Goal: Use online tool/utility: Utilize a website feature to perform a specific function

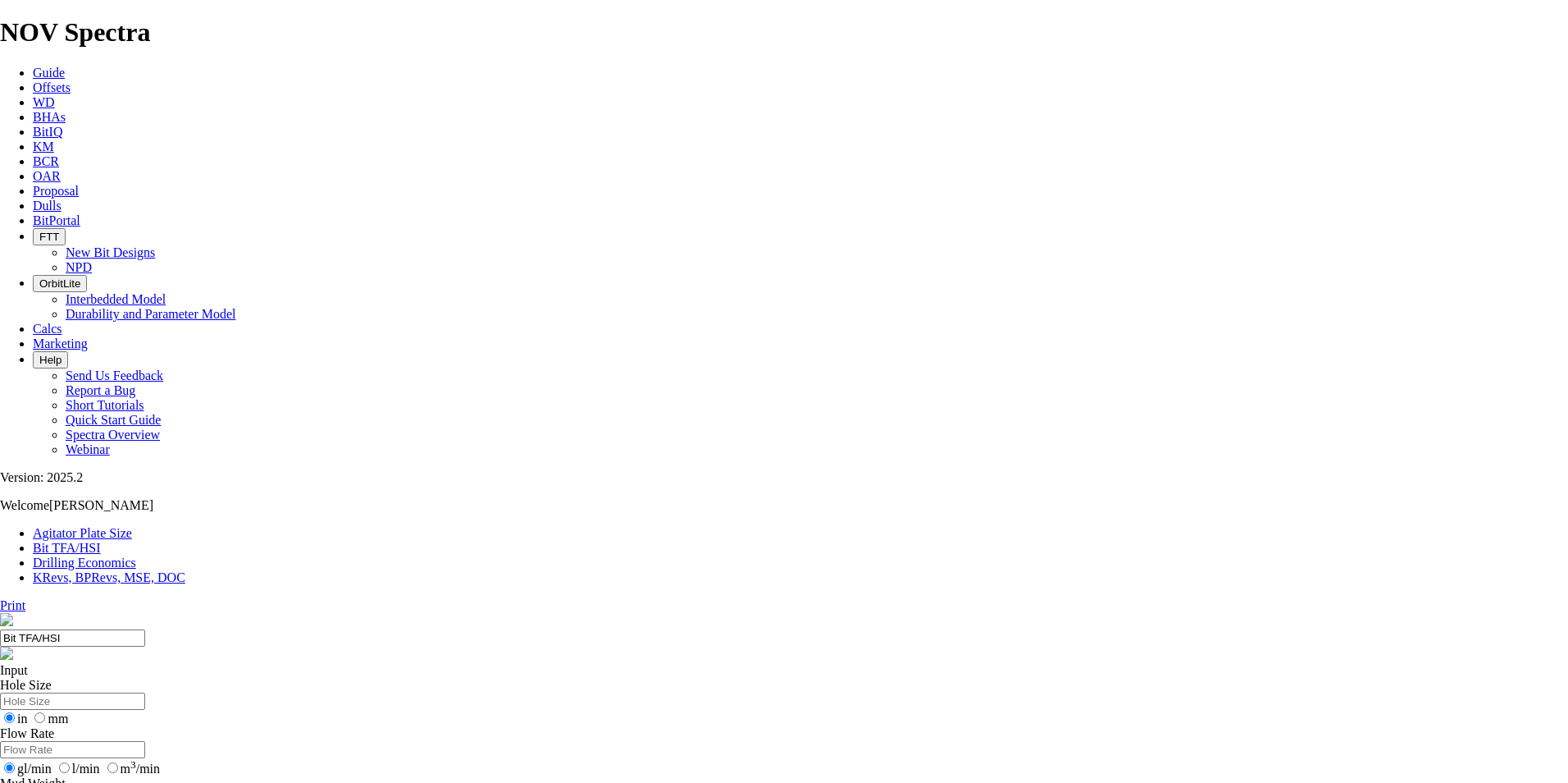
drag, startPoint x: 634, startPoint y: 430, endPoint x: 614, endPoint y: 430, distance: 20.0
type input "6"
select select "number:15"
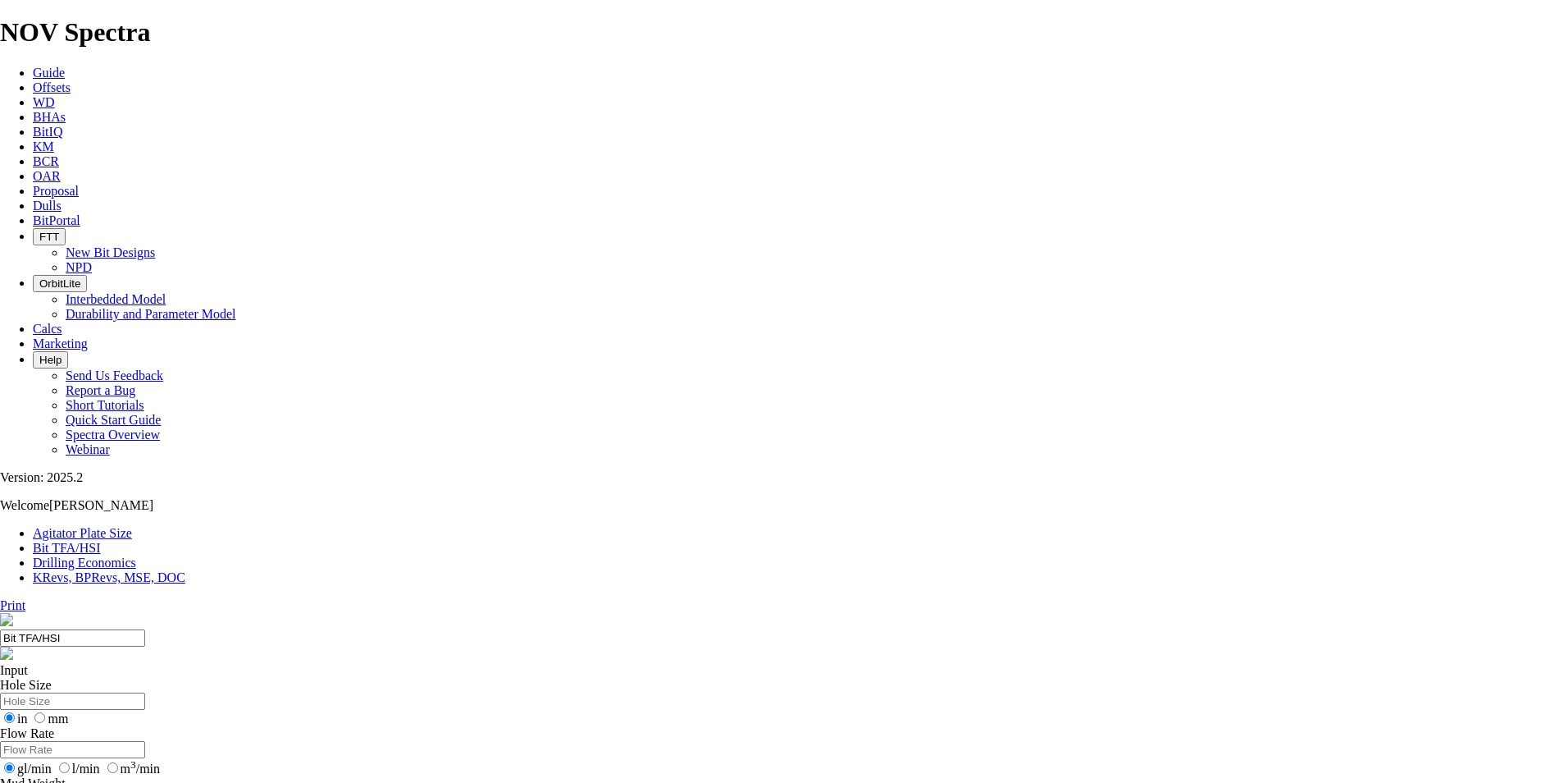
select select "number:15"
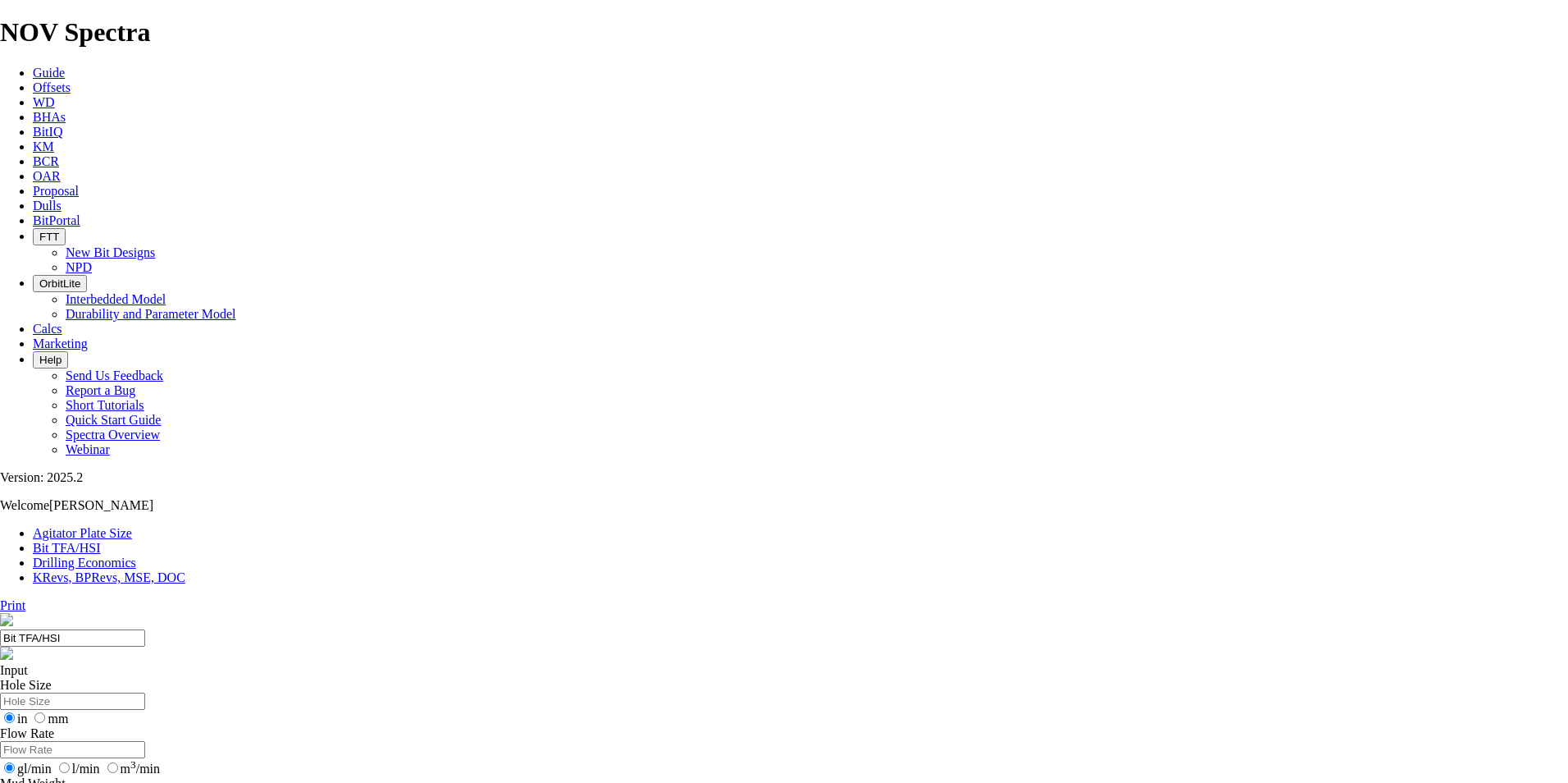
select select "number:15"
select select "number:18"
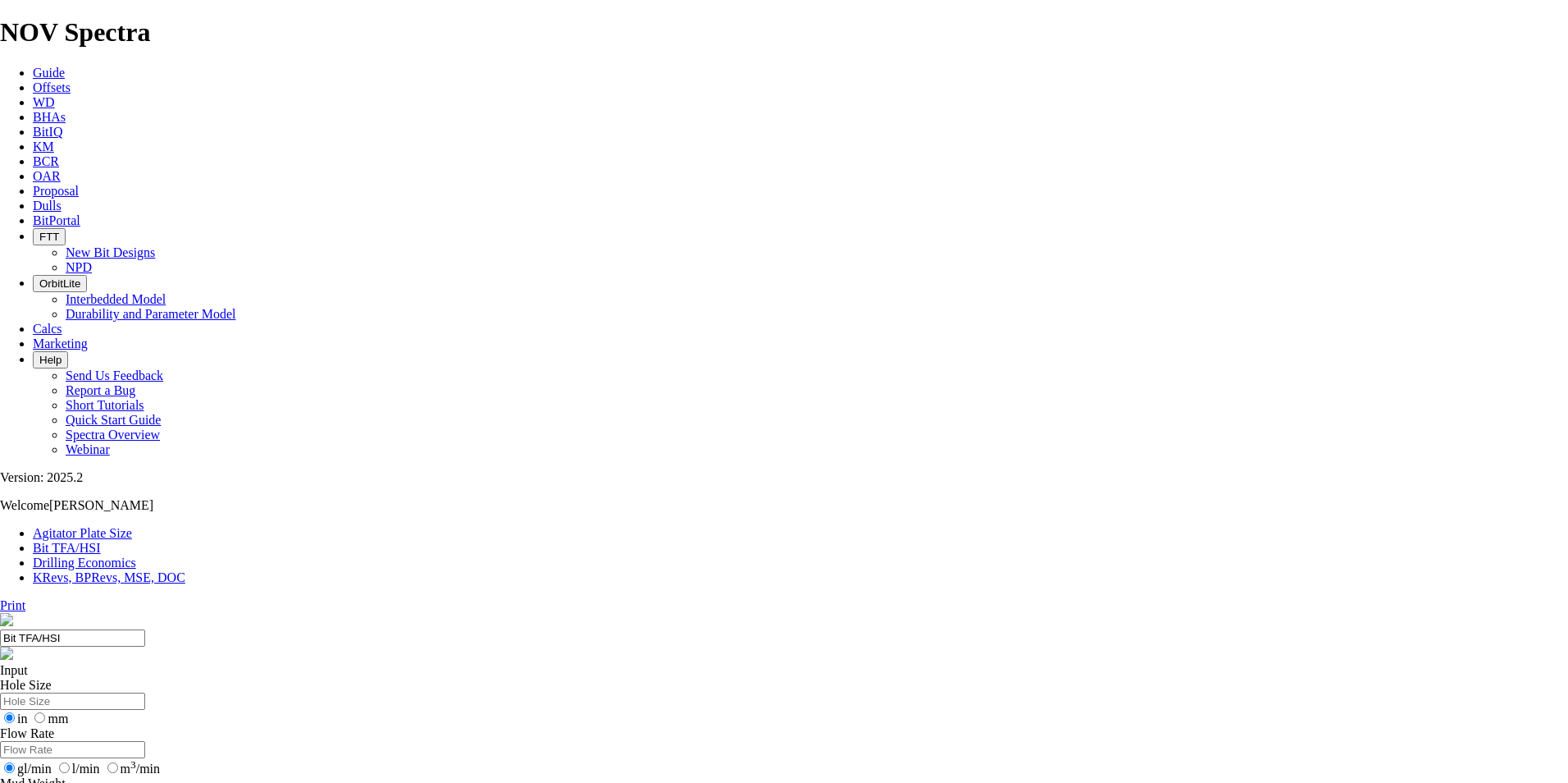
select select "number:18"
select select "number:20"
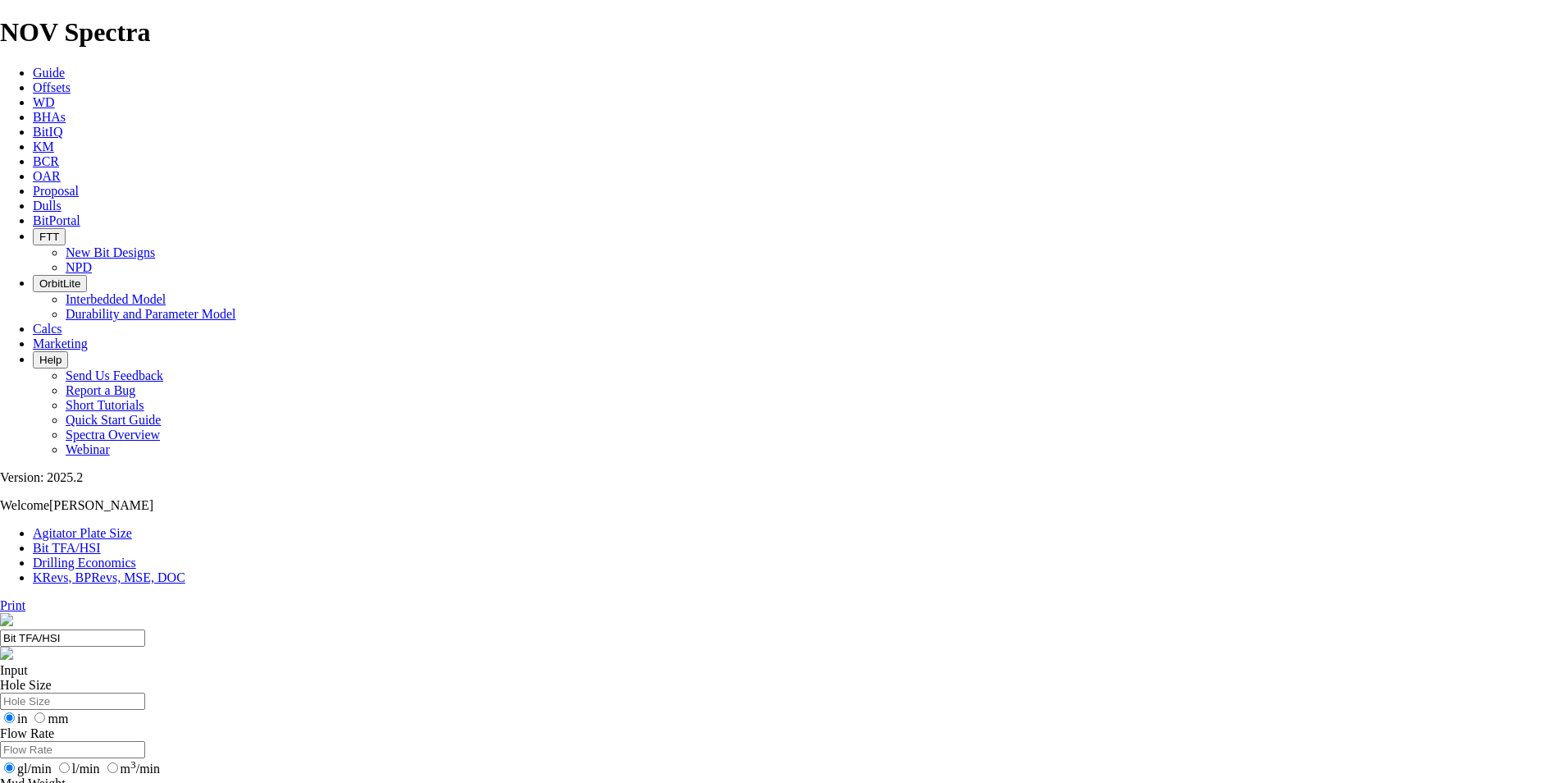
select select "number:20"
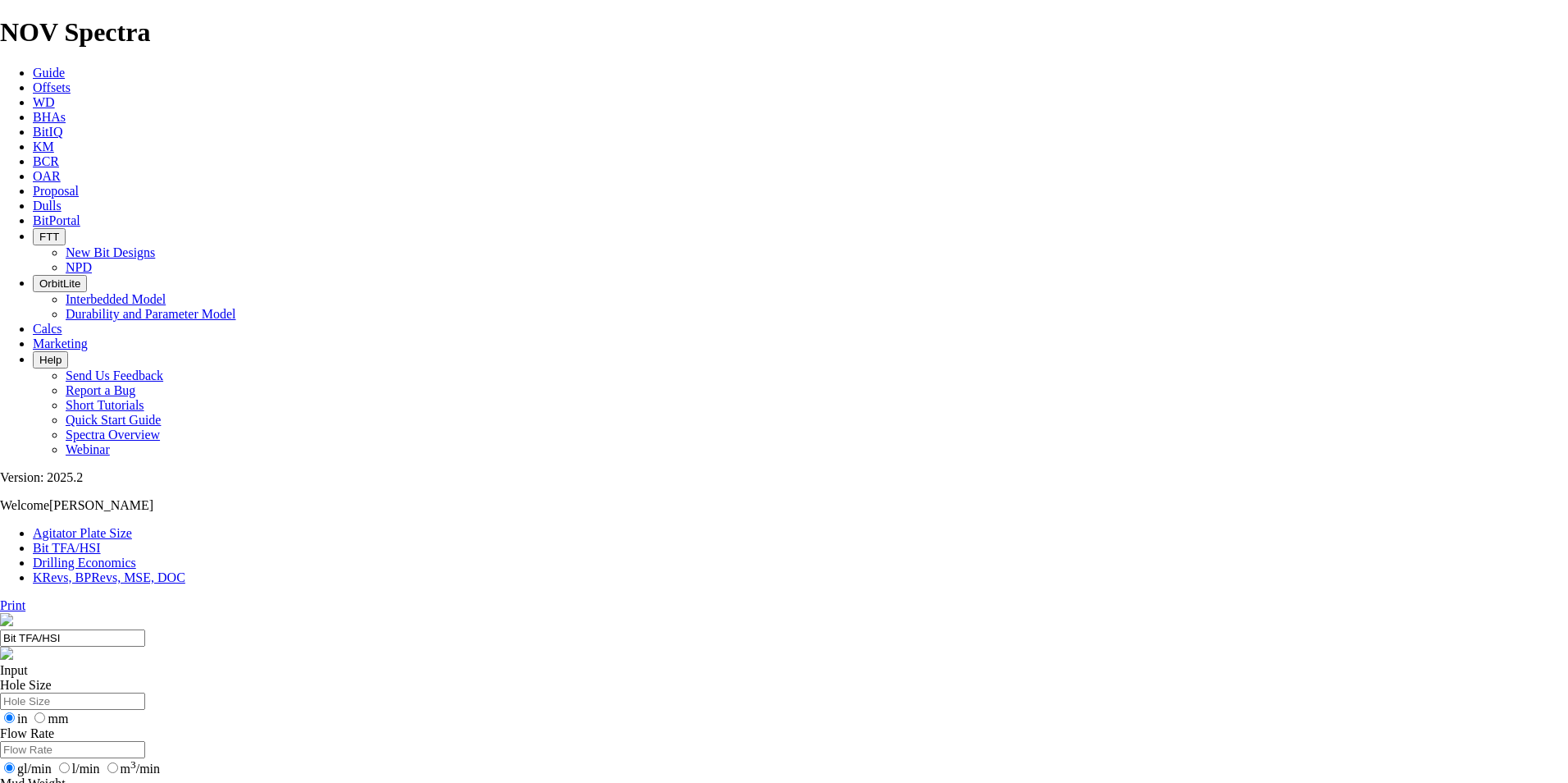
select select "number:20"
